Goal: Navigation & Orientation: Find specific page/section

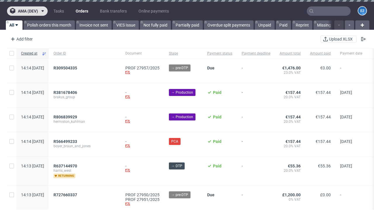
click at [27, 11] on span "ama (dev)" at bounding box center [28, 11] width 20 height 4
